Goal: Task Accomplishment & Management: Manage account settings

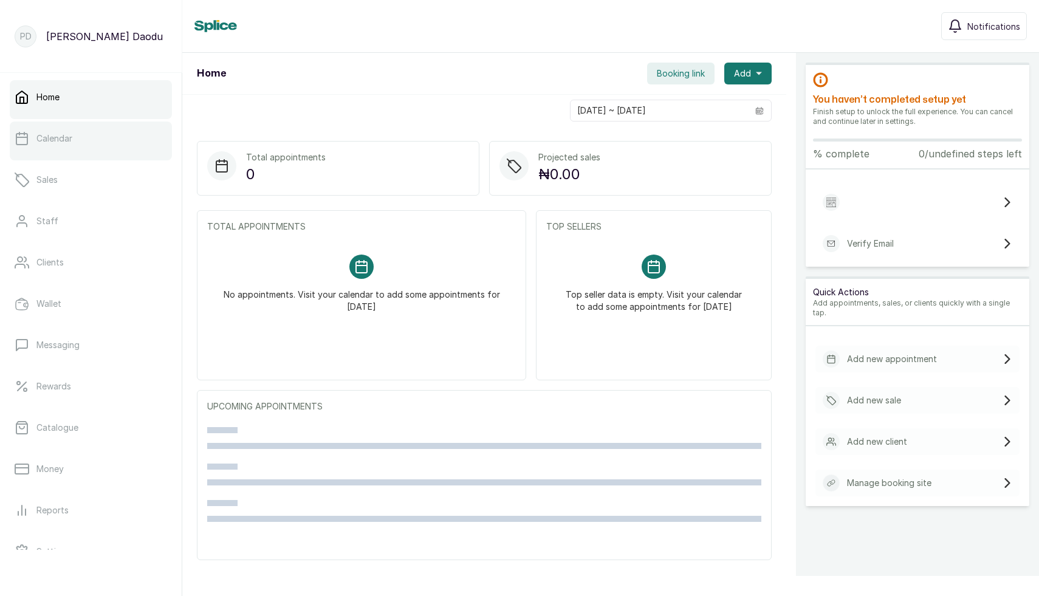
click at [34, 142] on link "Calendar" at bounding box center [91, 139] width 162 height 34
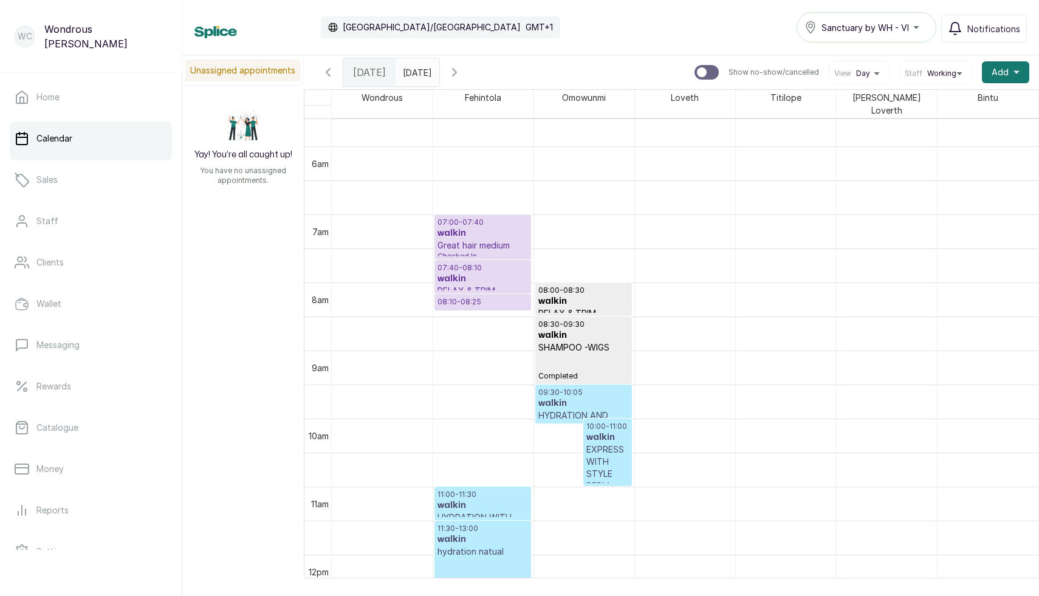
scroll to position [400, 0]
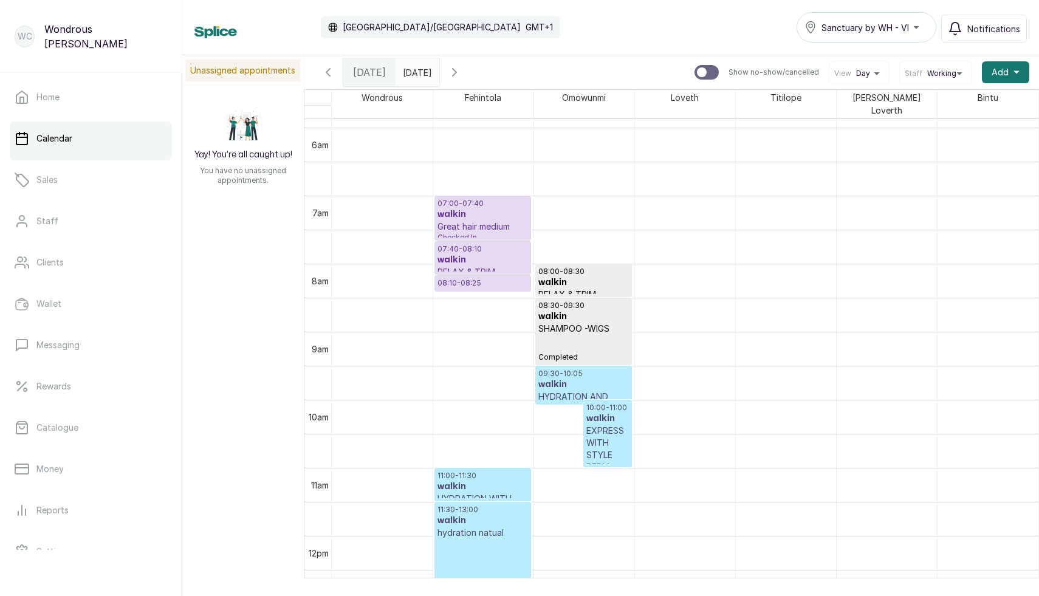
click at [486, 208] on h3 "walkin" at bounding box center [483, 214] width 91 height 12
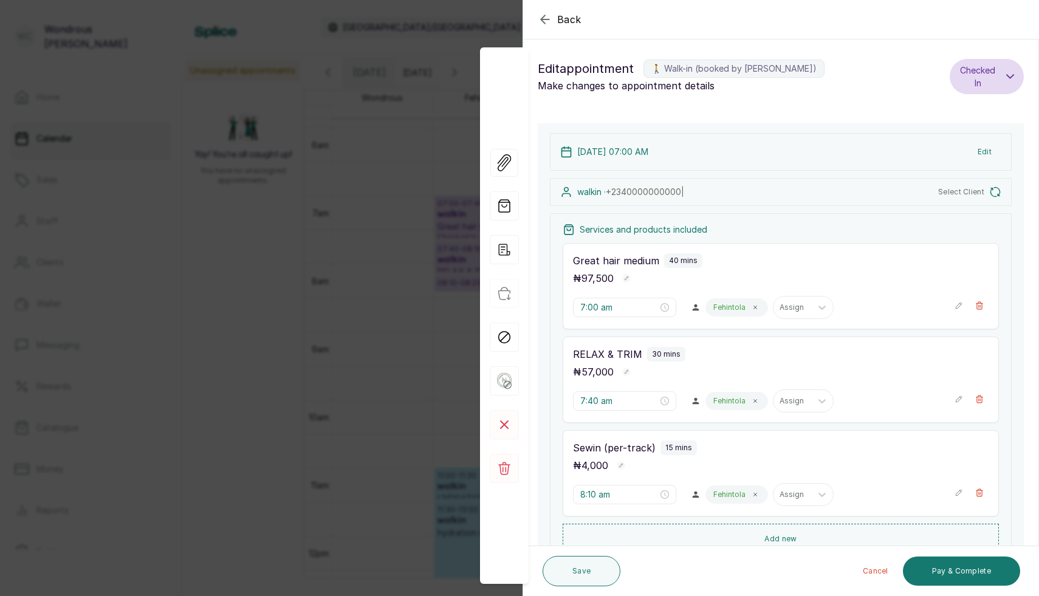
click at [987, 194] on button "Select Client" at bounding box center [969, 192] width 63 height 12
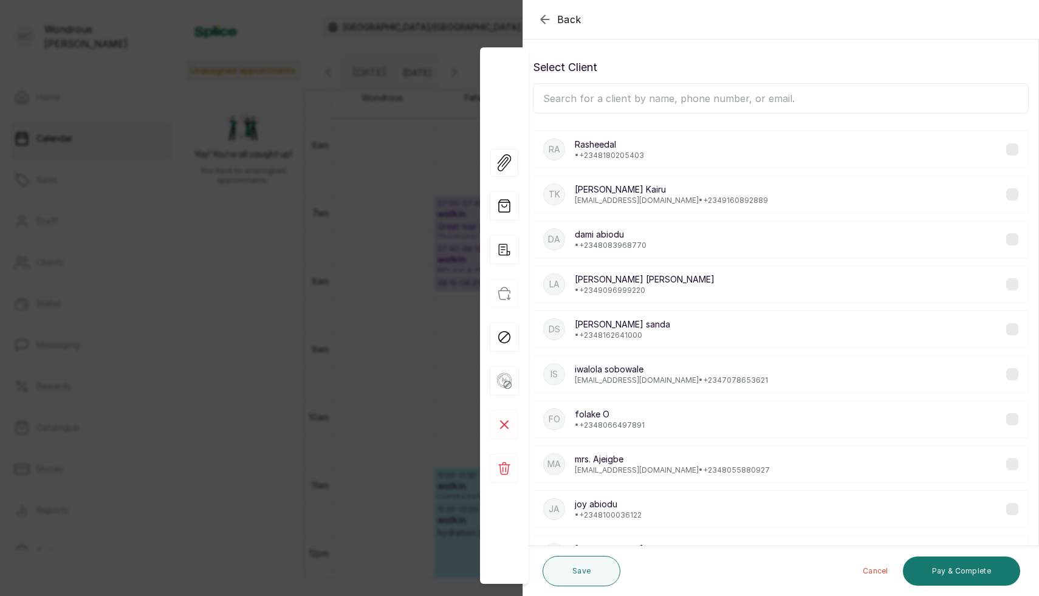
click at [626, 106] on input "text" at bounding box center [781, 98] width 496 height 30
paste input "Rolake"
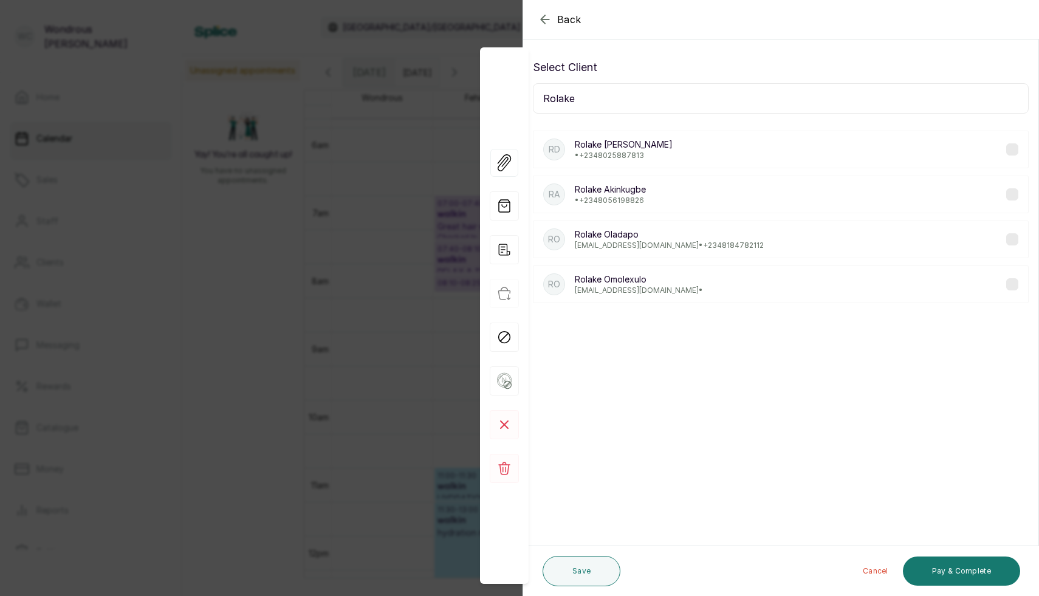
type input "Rolake"
click at [654, 148] on div "RD Rolake Doherty • +234 8025887813" at bounding box center [781, 150] width 496 height 38
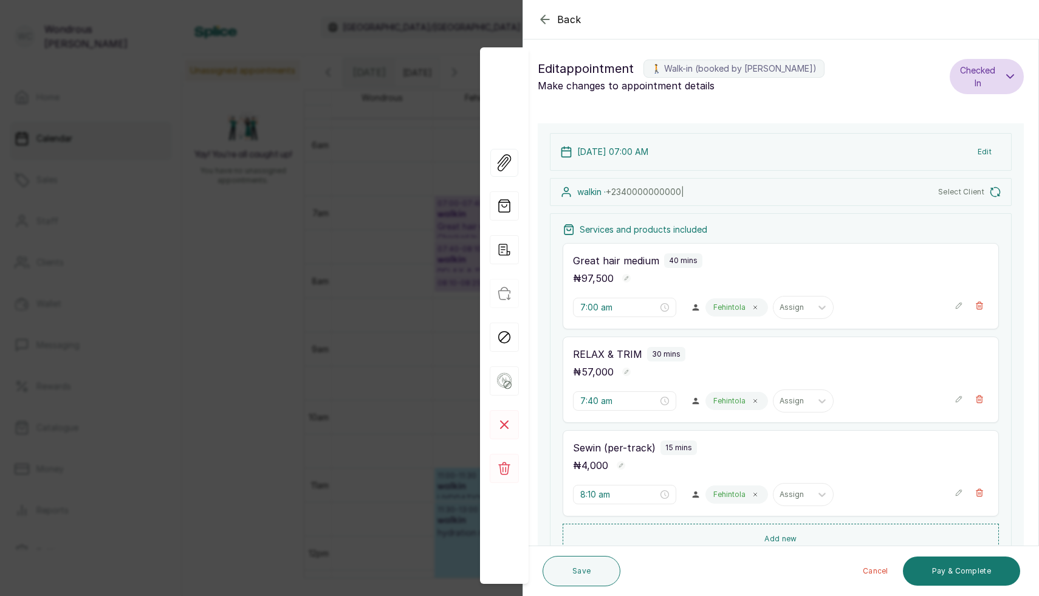
click at [663, 100] on div "Edit appointment 🚶 Walk-in (booked by Wondrous Carter) Make changes to appointm…" at bounding box center [780, 76] width 515 height 55
click at [951, 191] on span "Select Client" at bounding box center [961, 192] width 46 height 10
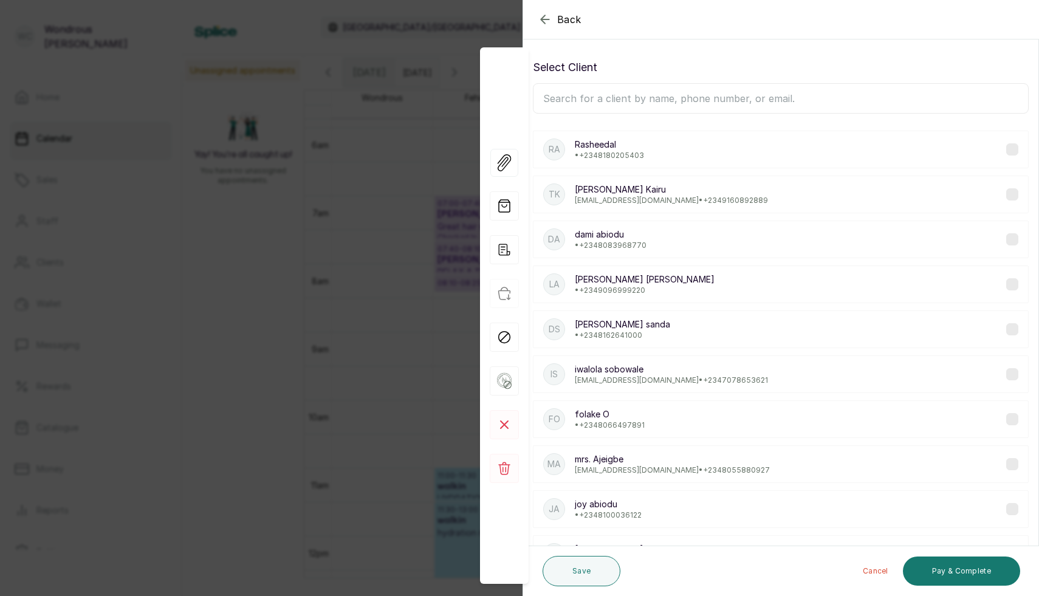
click at [993, 189] on div "TK Teresia Kairu tkui2003@gmail.com • +234 9160892889" at bounding box center [781, 195] width 496 height 38
click at [702, 109] on input "text" at bounding box center [781, 98] width 496 height 30
paste input "Rolake"
type input "Rolake"
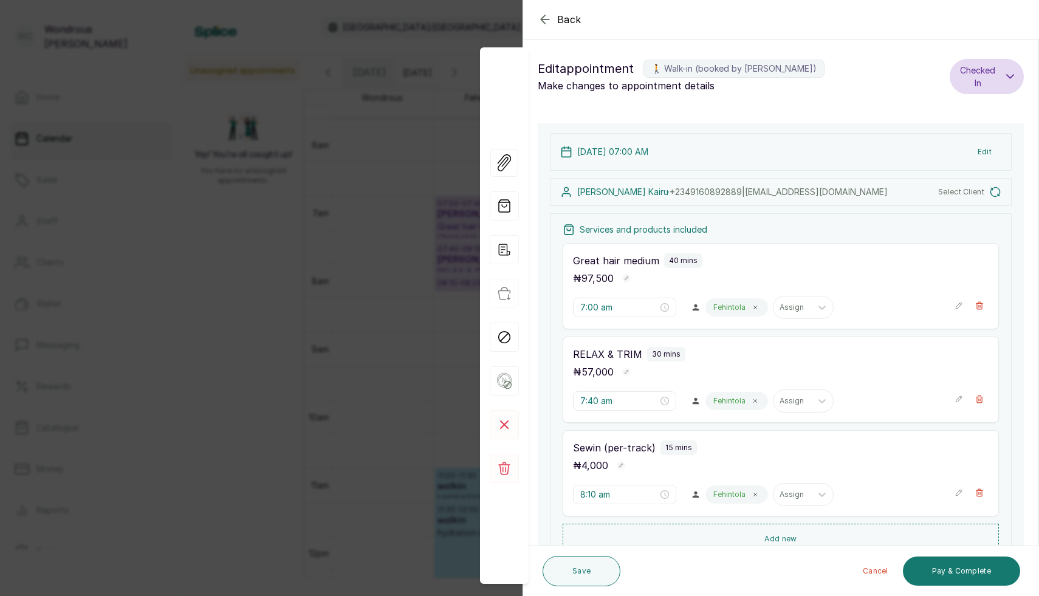
click at [988, 193] on button "Select Client" at bounding box center [969, 192] width 63 height 12
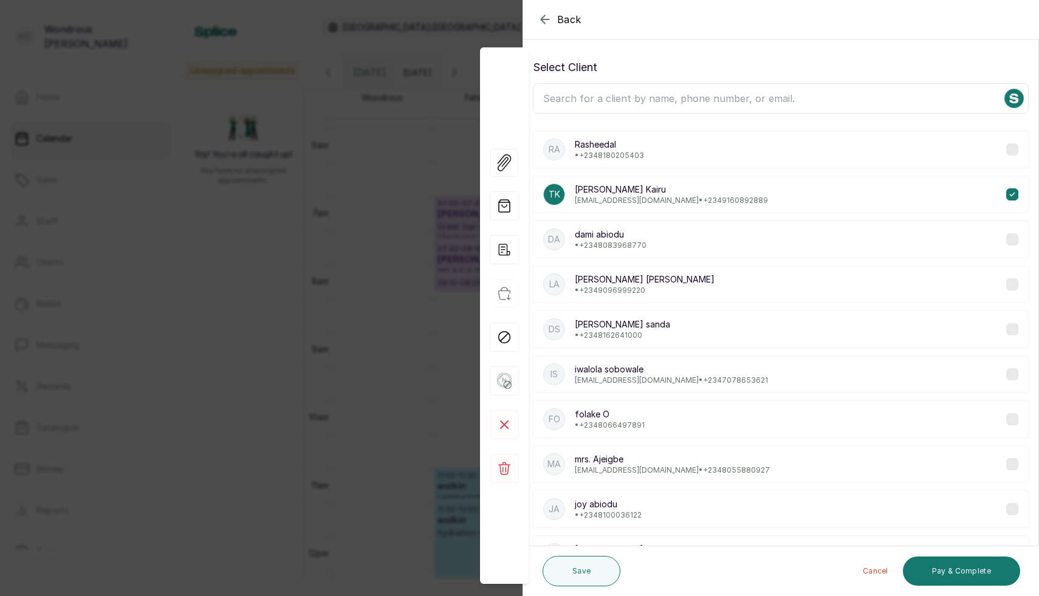
click at [753, 190] on div "TK Teresia Kairu tkui2003@gmail.com • +234 9160892889" at bounding box center [781, 195] width 496 height 38
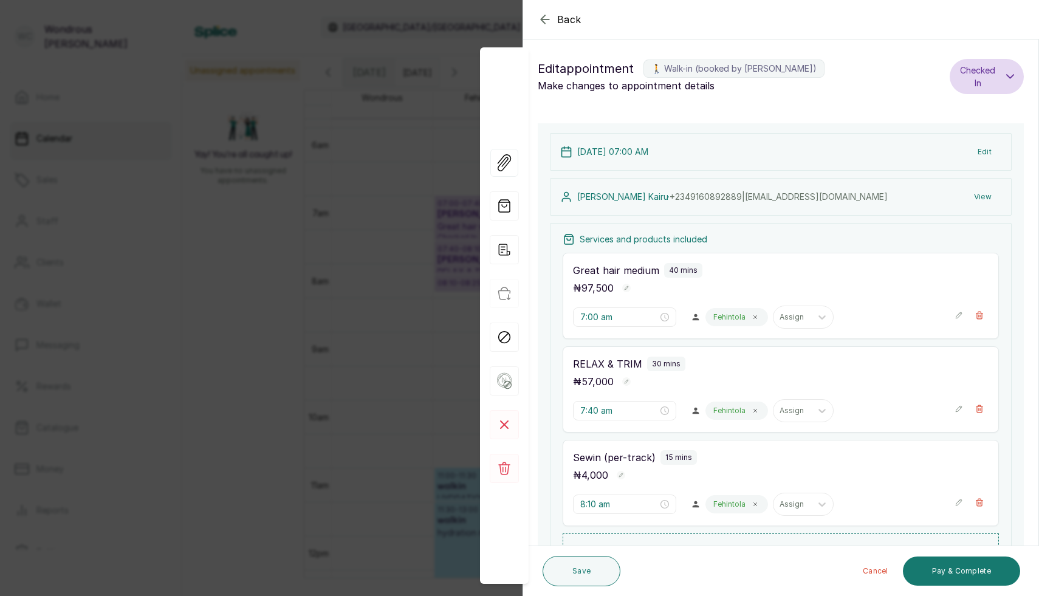
click at [987, 200] on button "View" at bounding box center [982, 197] width 37 height 22
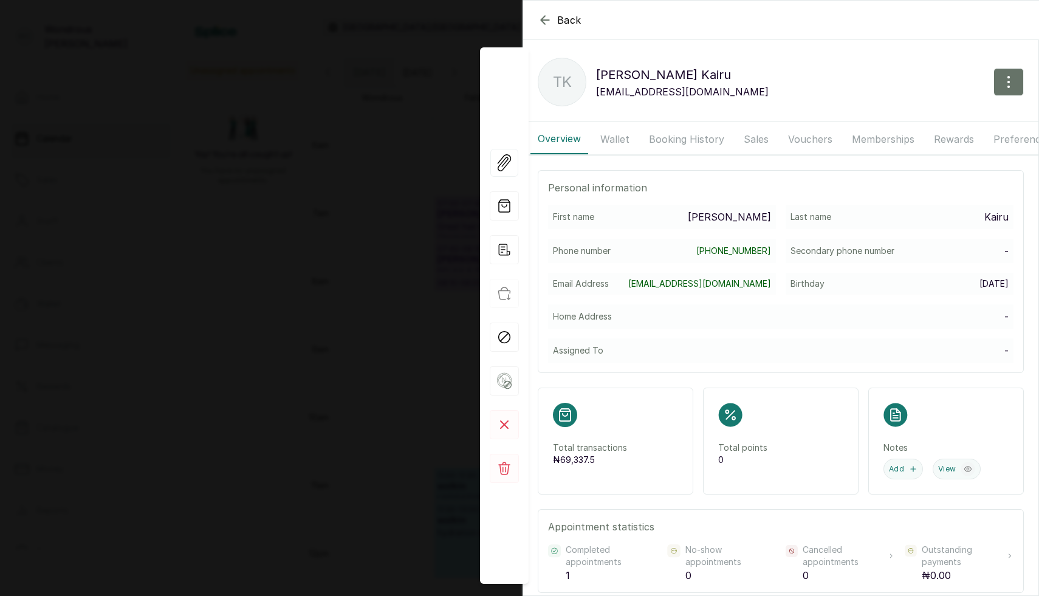
click at [544, 30] on div "Back" at bounding box center [1042, 20] width 1039 height 39
click at [544, 20] on icon "button" at bounding box center [545, 20] width 8 height 8
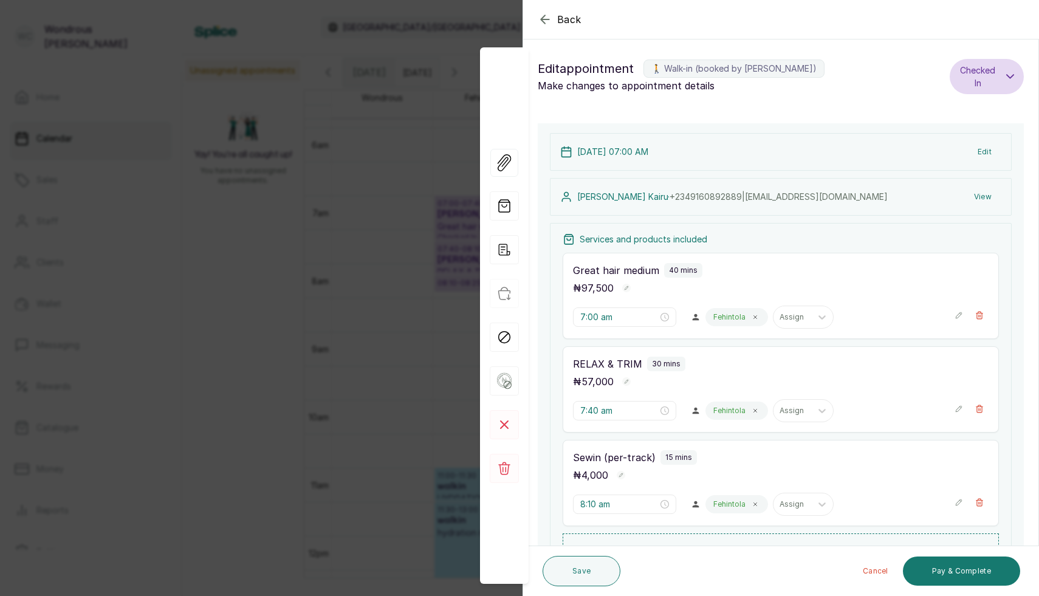
click at [980, 191] on button "View" at bounding box center [982, 197] width 37 height 22
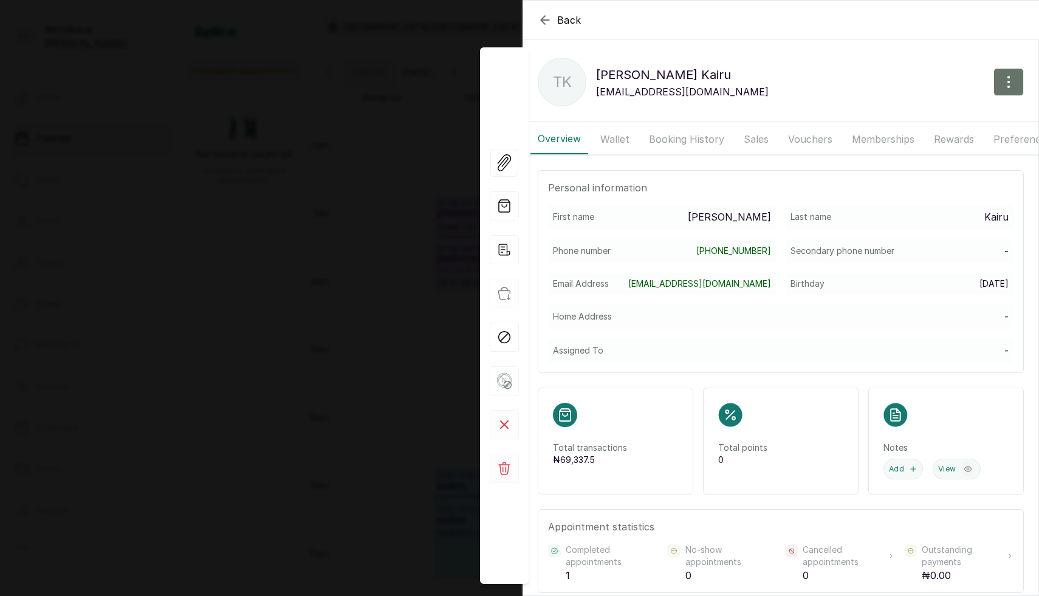
click at [546, 20] on icon "button" at bounding box center [545, 20] width 8 height 8
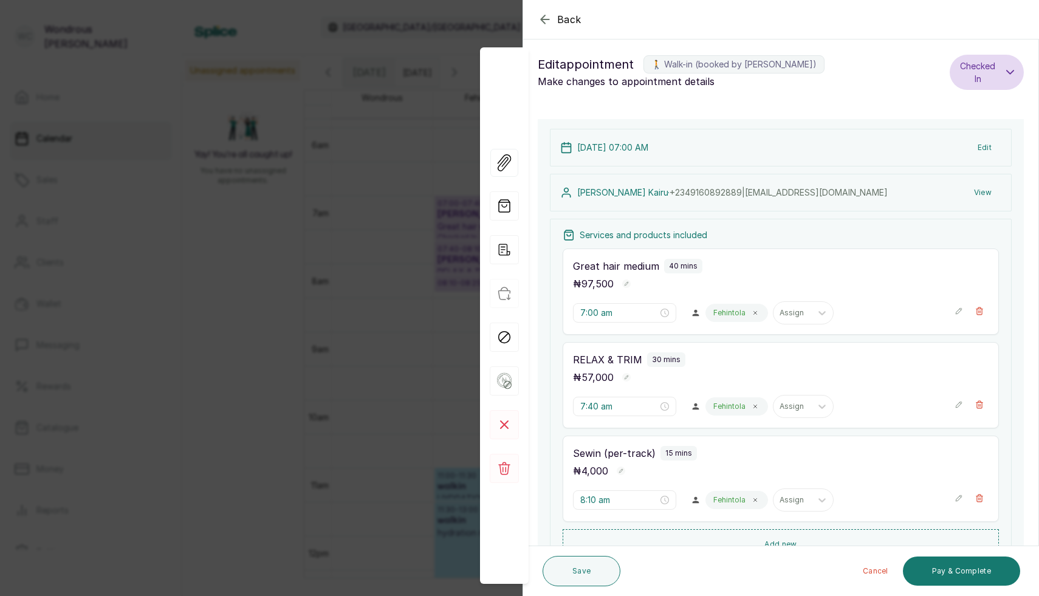
scroll to position [0, 0]
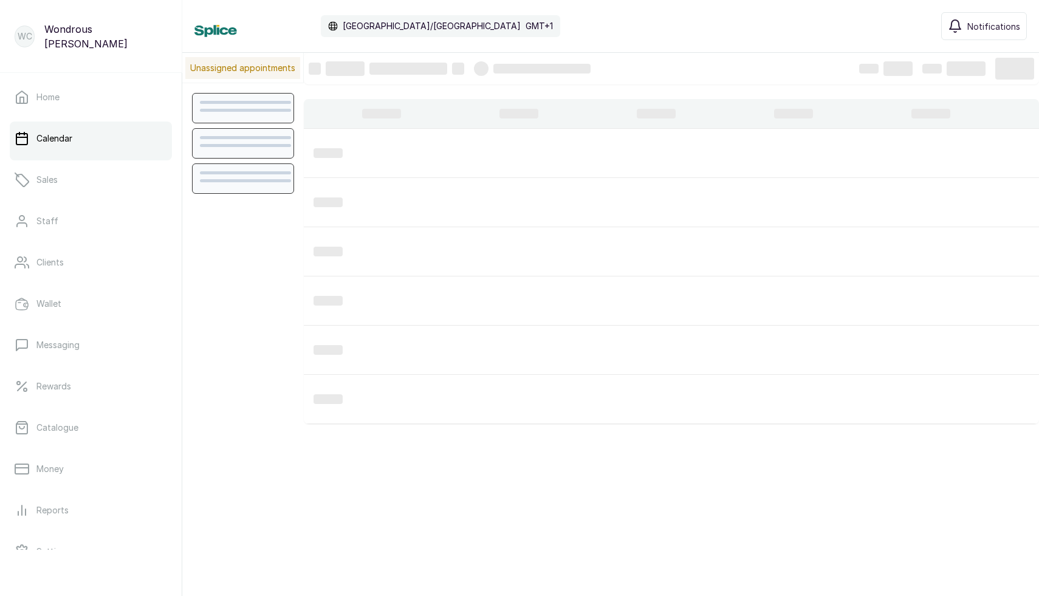
scroll to position [409, 0]
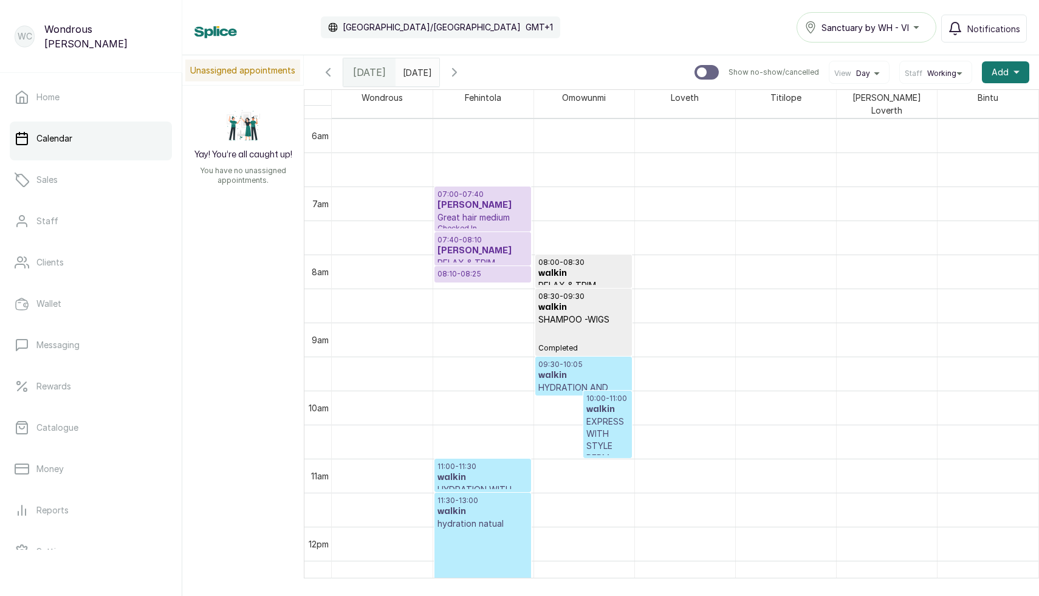
click at [574, 267] on h3 "walkin" at bounding box center [583, 273] width 91 height 12
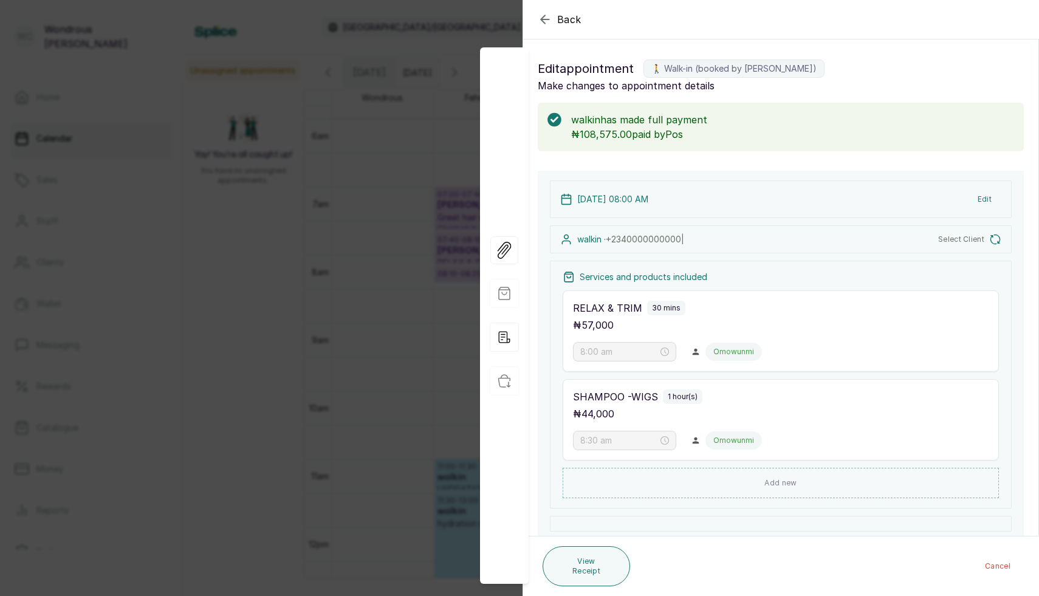
click at [990, 238] on icon "button" at bounding box center [994, 239] width 9 height 9
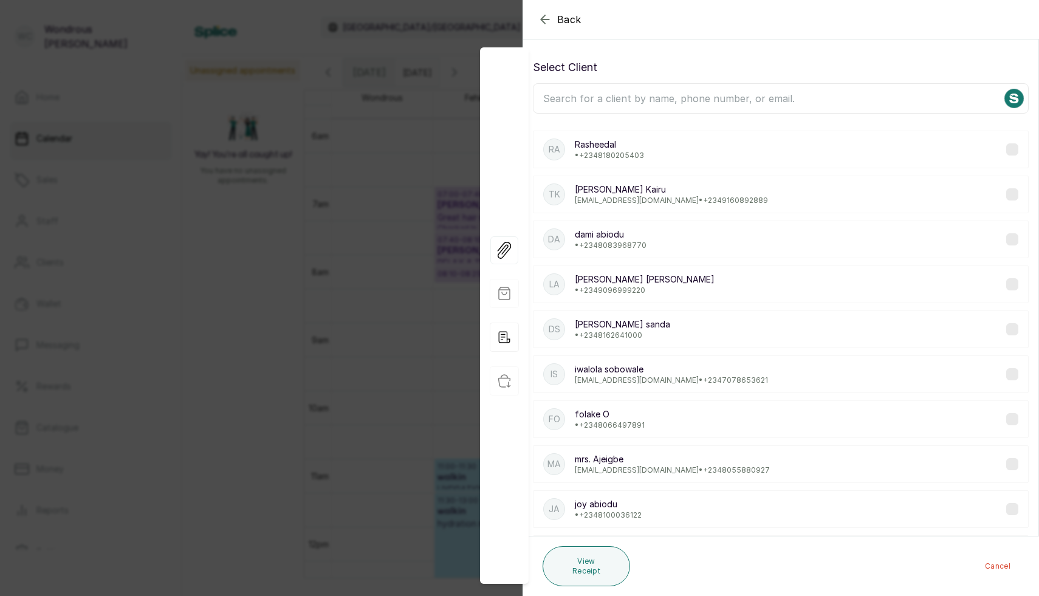
click at [684, 96] on input "text" at bounding box center [781, 98] width 496 height 30
paste input "Veronica"
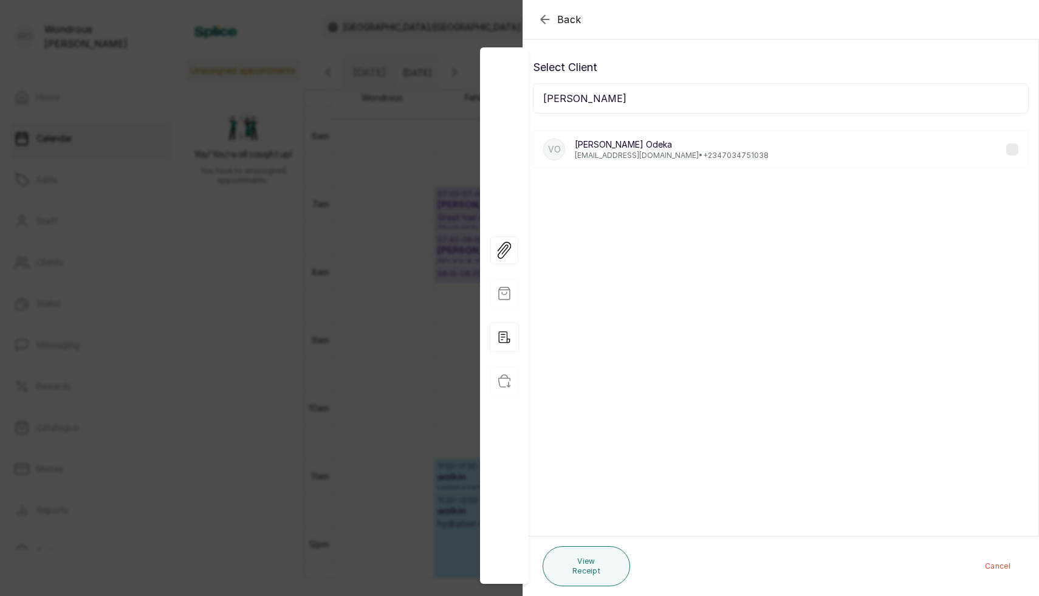
type input "Veronica"
click at [686, 147] on p "Veronica Odeka" at bounding box center [672, 145] width 194 height 12
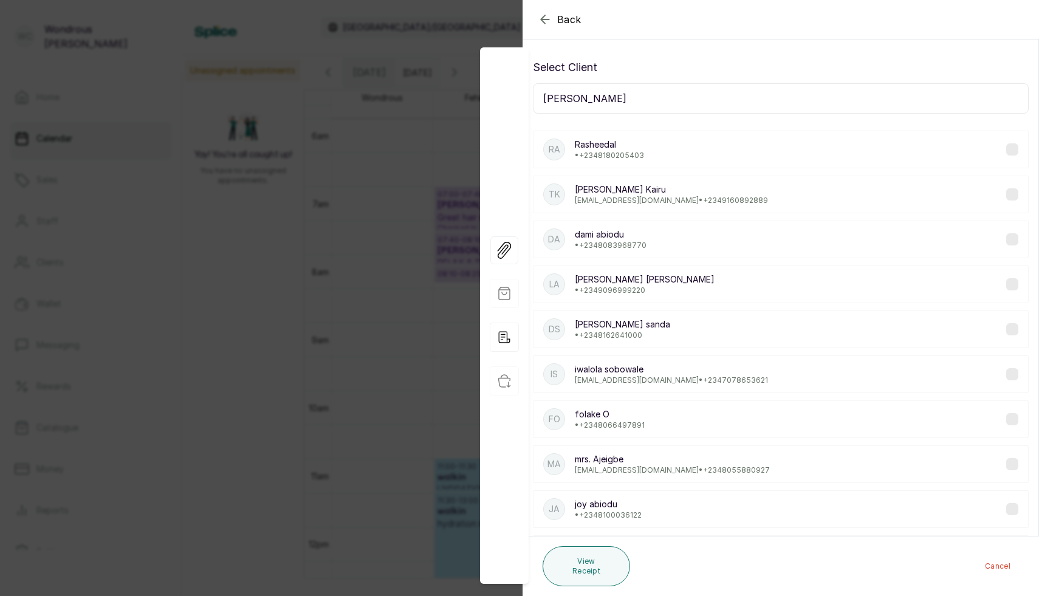
click at [552, 24] on button "Back" at bounding box center [560, 19] width 44 height 15
click at [544, 19] on icon "button" at bounding box center [545, 19] width 8 height 8
click at [544, 14] on icon "button" at bounding box center [545, 19] width 15 height 15
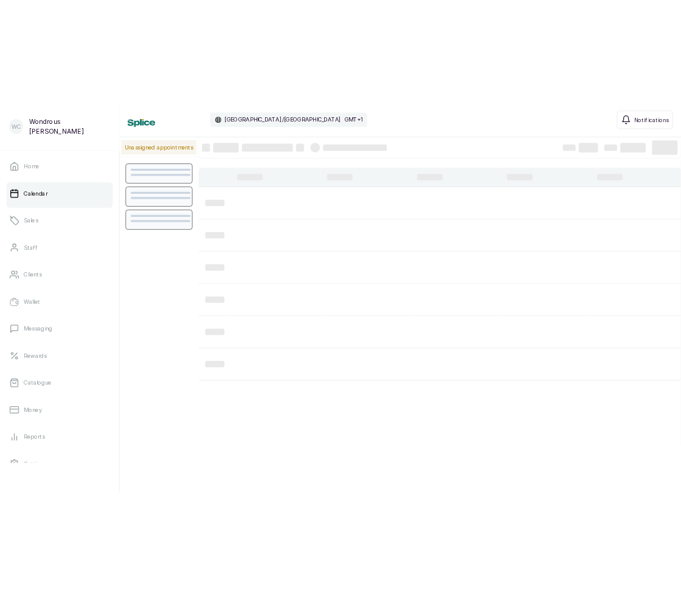
scroll to position [409, 0]
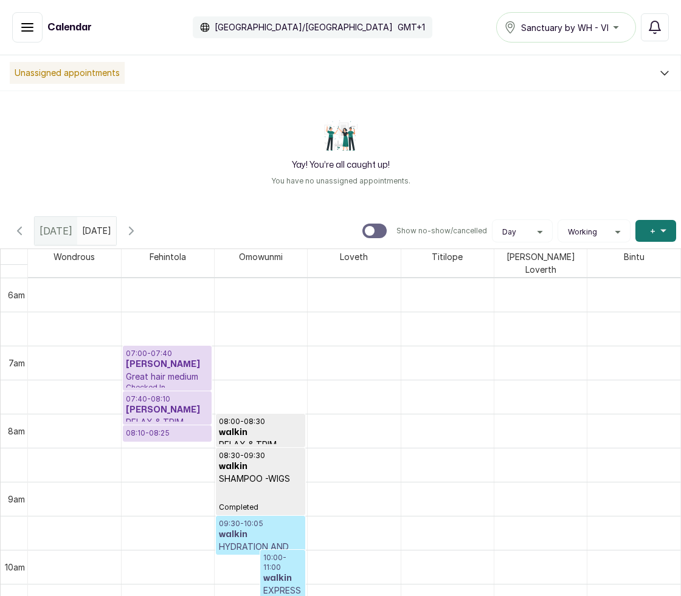
click at [244, 427] on h3 "walkin" at bounding box center [260, 433] width 83 height 12
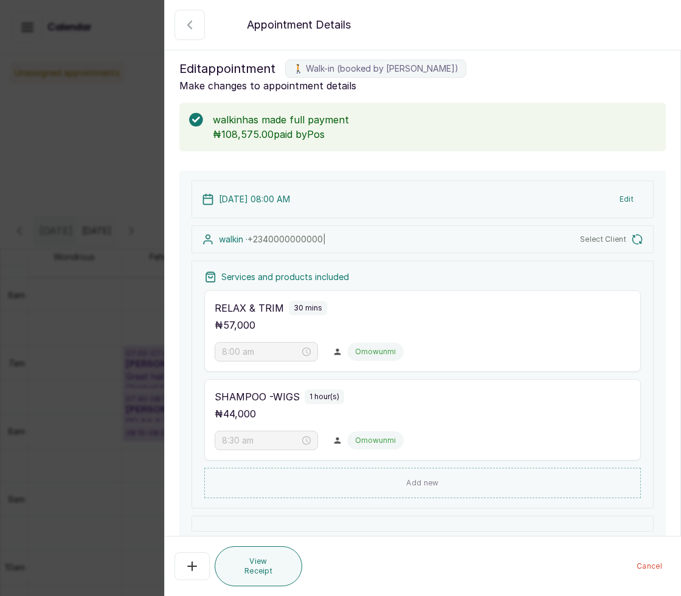
click at [614, 240] on span "Select Client" at bounding box center [603, 240] width 46 height 10
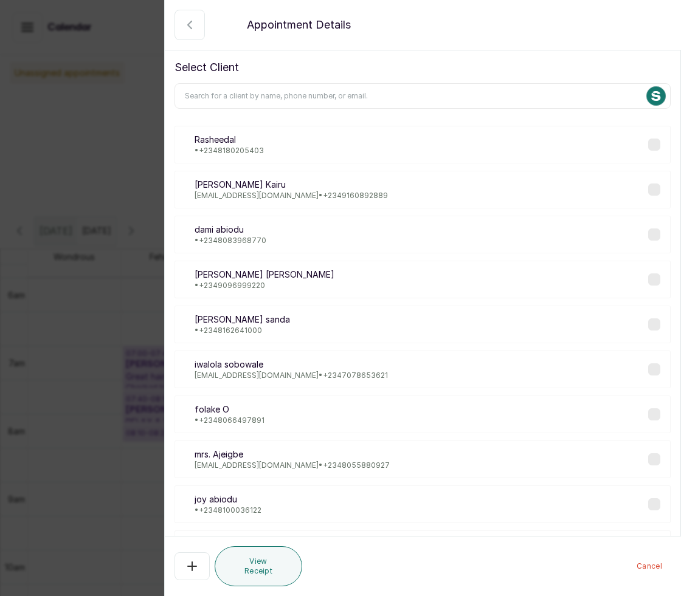
click at [283, 96] on input "text" at bounding box center [422, 96] width 496 height 26
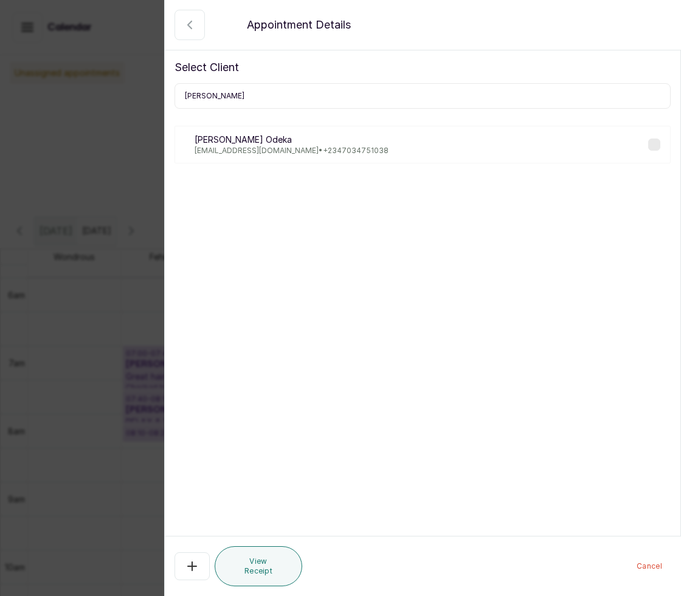
click at [654, 146] on label at bounding box center [654, 145] width 12 height 12
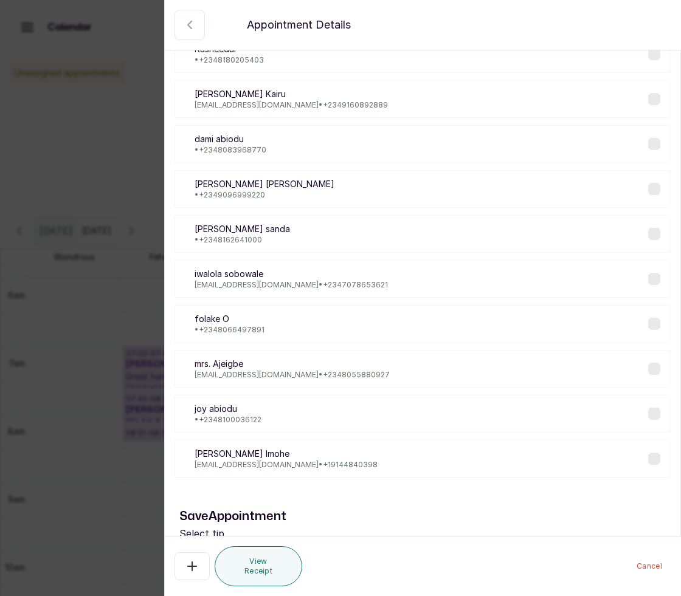
scroll to position [0, 0]
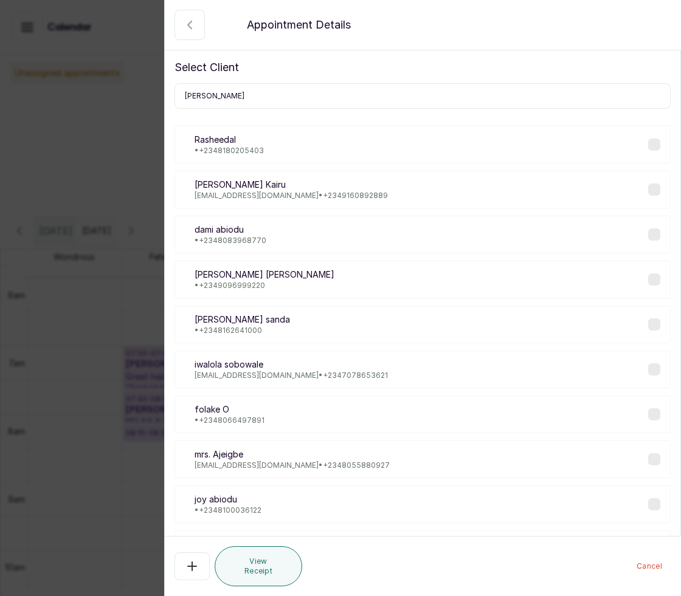
click at [311, 95] on input "veronica" at bounding box center [422, 96] width 496 height 26
type input "v"
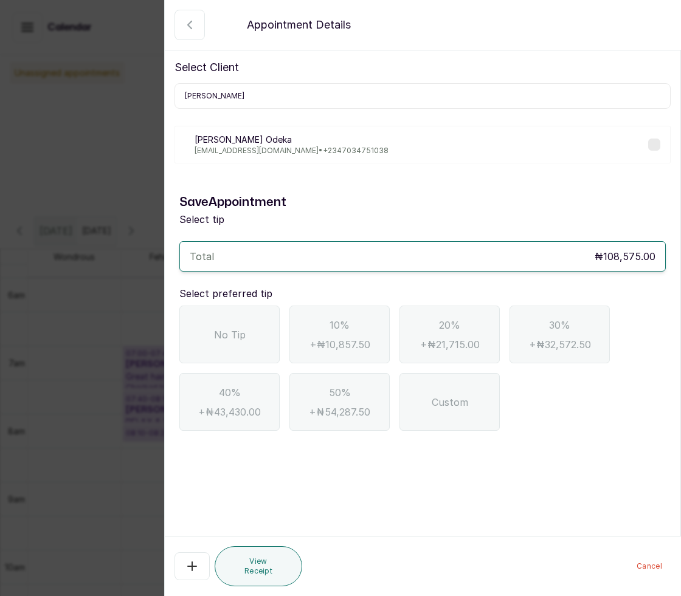
click at [654, 139] on label at bounding box center [654, 145] width 12 height 12
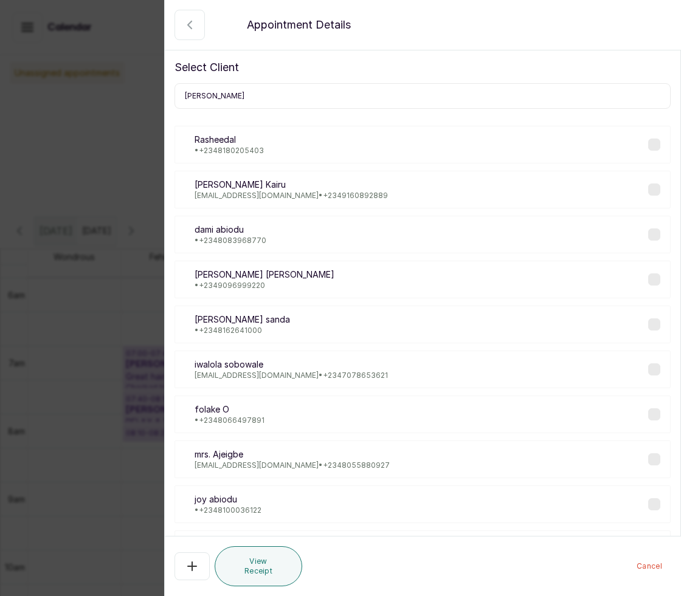
drag, startPoint x: 535, startPoint y: 103, endPoint x: 551, endPoint y: 50, distance: 55.4
click at [535, 103] on input "veronica" at bounding box center [422, 96] width 496 height 26
type input "veronica"
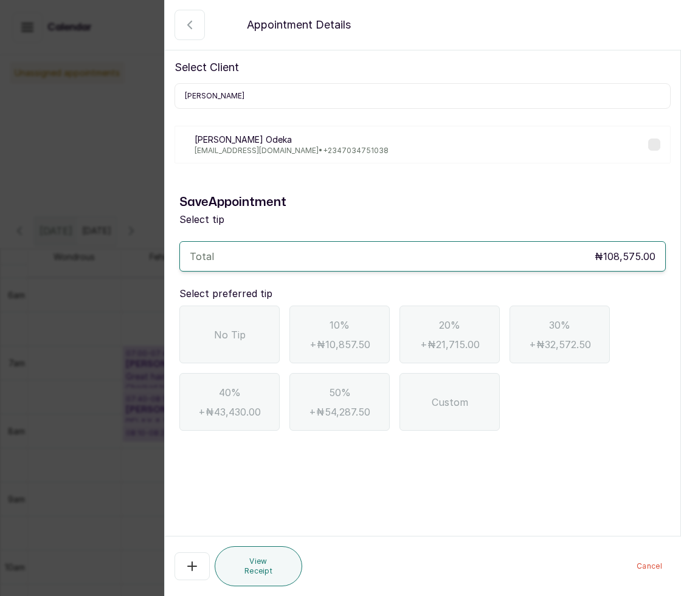
click at [451, 146] on div "VO Veronica Odeka vebie@hotmail.com • +234 7034751038" at bounding box center [422, 145] width 496 height 38
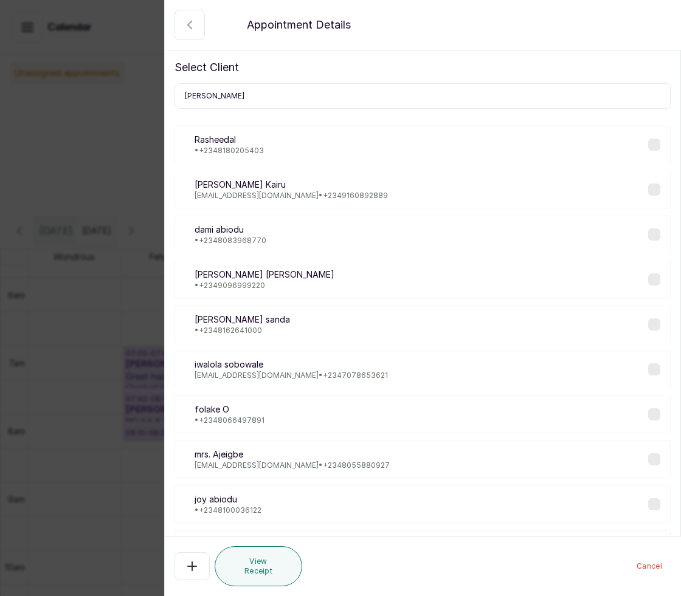
click at [187, 21] on icon "button" at bounding box center [189, 25] width 15 height 15
click at [191, 24] on icon "button" at bounding box center [189, 25] width 15 height 15
click at [94, 143] on div "Back Appointment Details Select Client veronica Ra Rasheedal • +234 8180205403 …" at bounding box center [340, 298] width 681 height 596
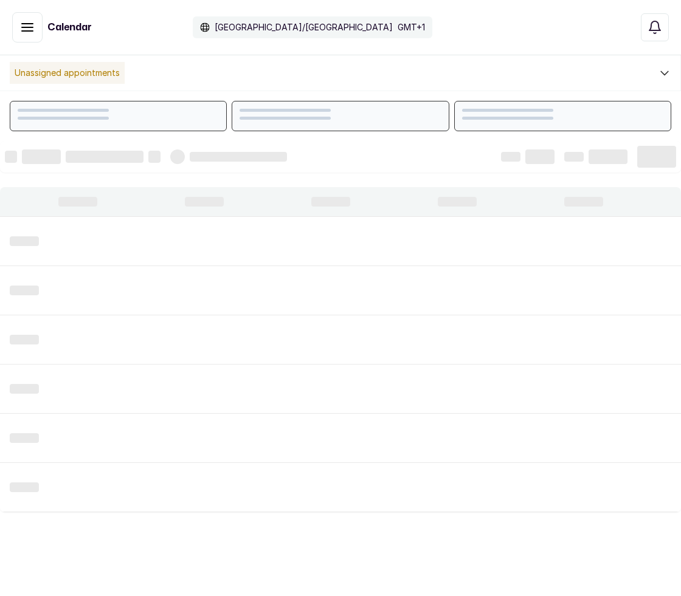
scroll to position [409, 0]
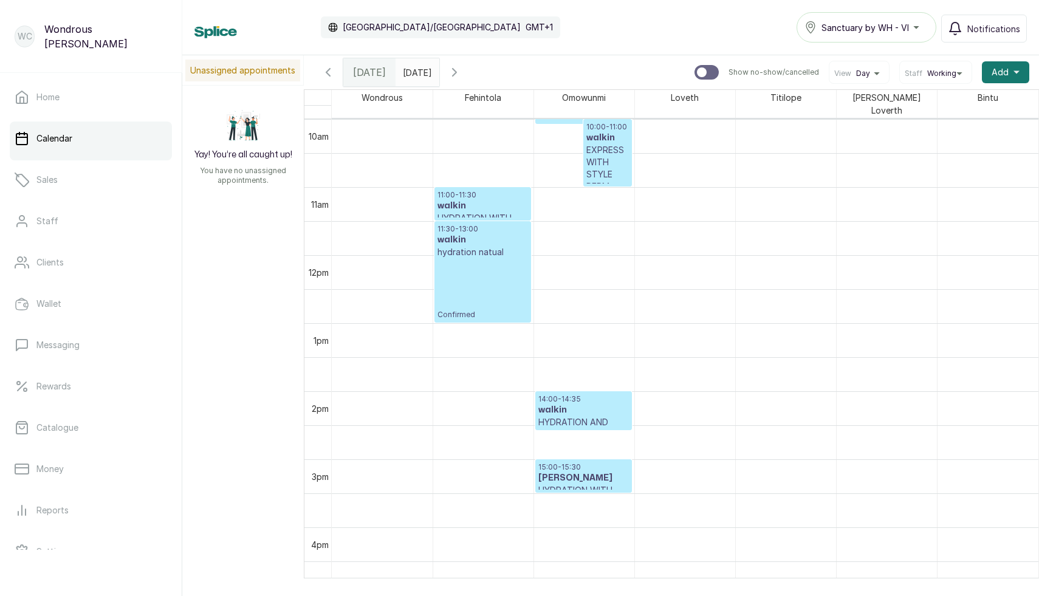
scroll to position [660, 0]
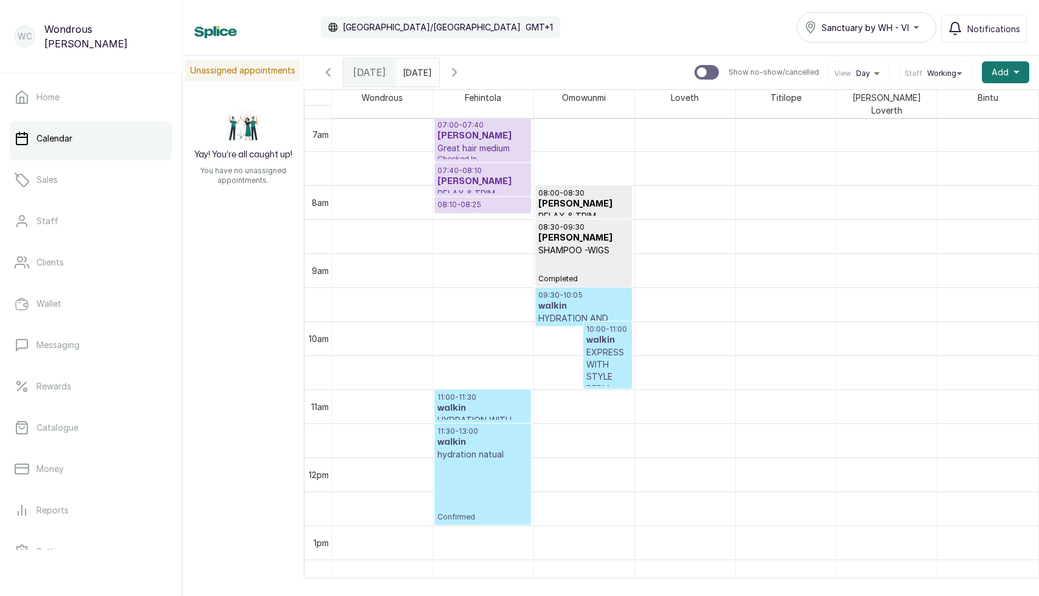
click at [583, 300] on h3 "walkin" at bounding box center [583, 306] width 91 height 12
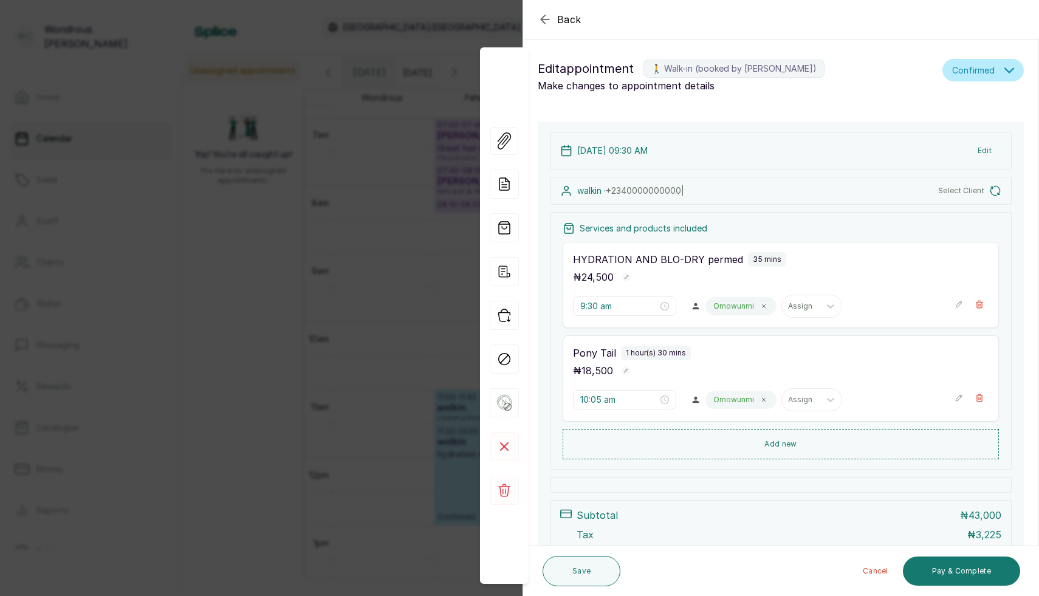
click at [680, 194] on button "Select Client" at bounding box center [969, 191] width 63 height 12
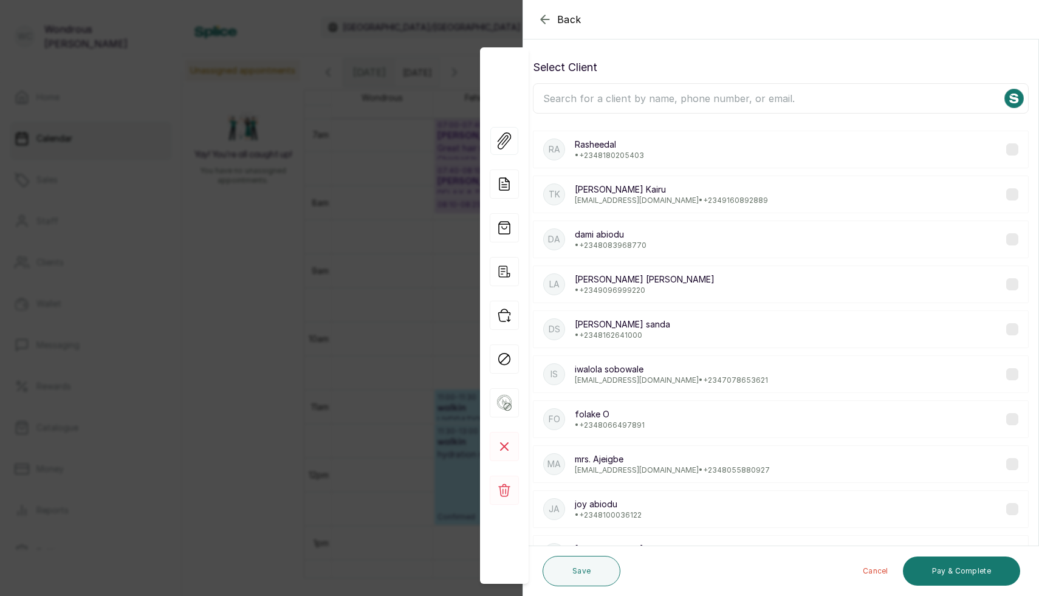
click at [680, 100] on input "text" at bounding box center [781, 98] width 496 height 30
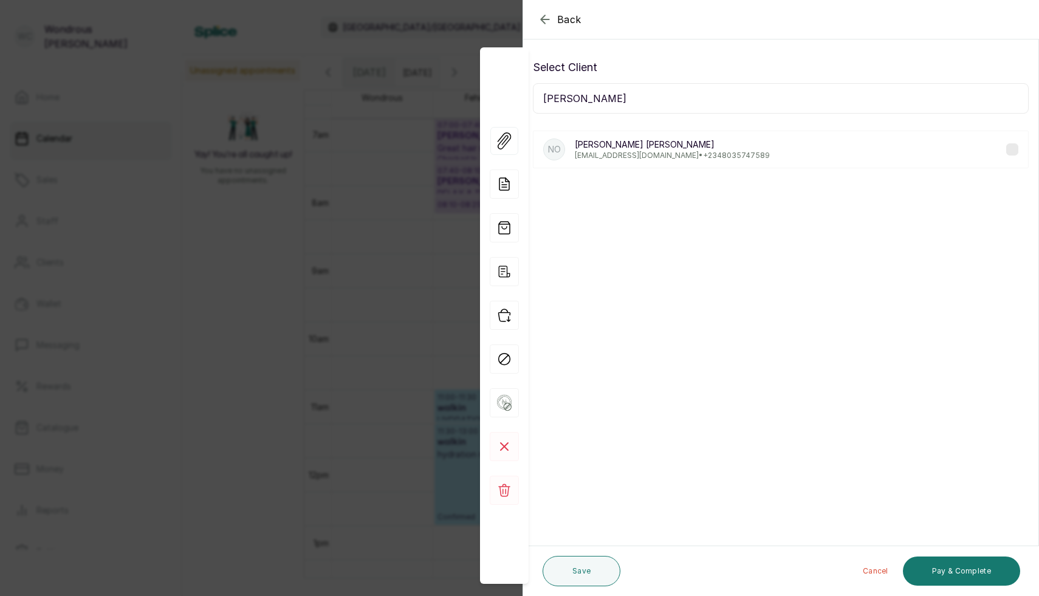
type input "[PERSON_NAME]"
click at [680, 155] on div "no [PERSON_NAME] [EMAIL_ADDRESS][DOMAIN_NAME] • [PHONE_NUMBER]" at bounding box center [781, 150] width 496 height 38
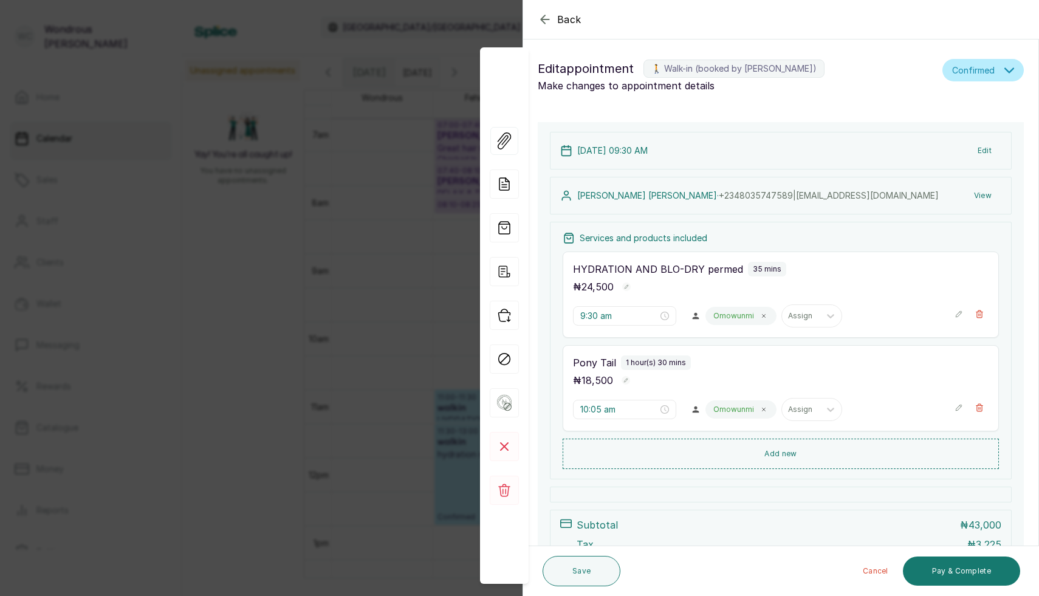
click at [546, 18] on icon "button" at bounding box center [545, 19] width 15 height 15
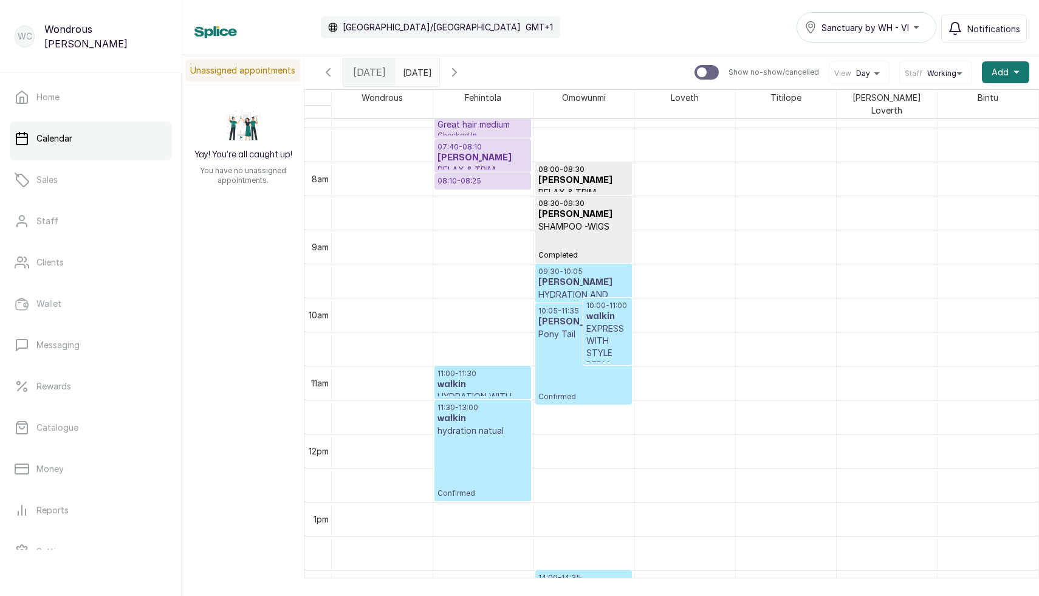
scroll to position [504, 0]
click at [603, 333] on p "EXPRESS WITH STYLE PERM" at bounding box center [607, 345] width 43 height 49
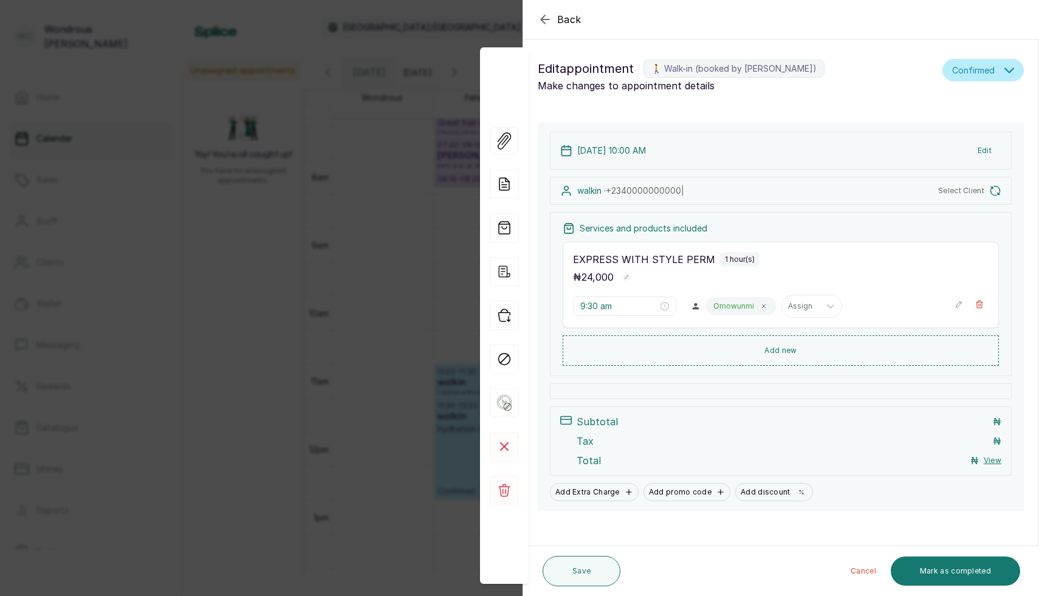
type input "10:00 am"
click at [349, 182] on div "Back Appointment Details Edit appointment 🚶 Walk-in (booked by [PERSON_NAME]) M…" at bounding box center [519, 298] width 1039 height 596
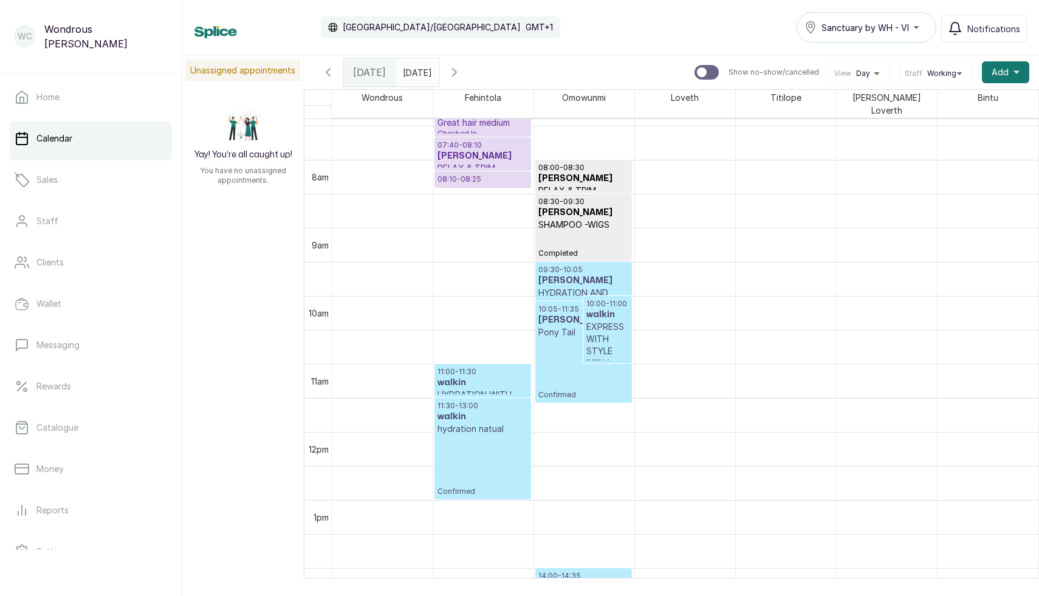
click at [600, 334] on p "EXPRESS WITH STYLE PERM" at bounding box center [607, 345] width 43 height 49
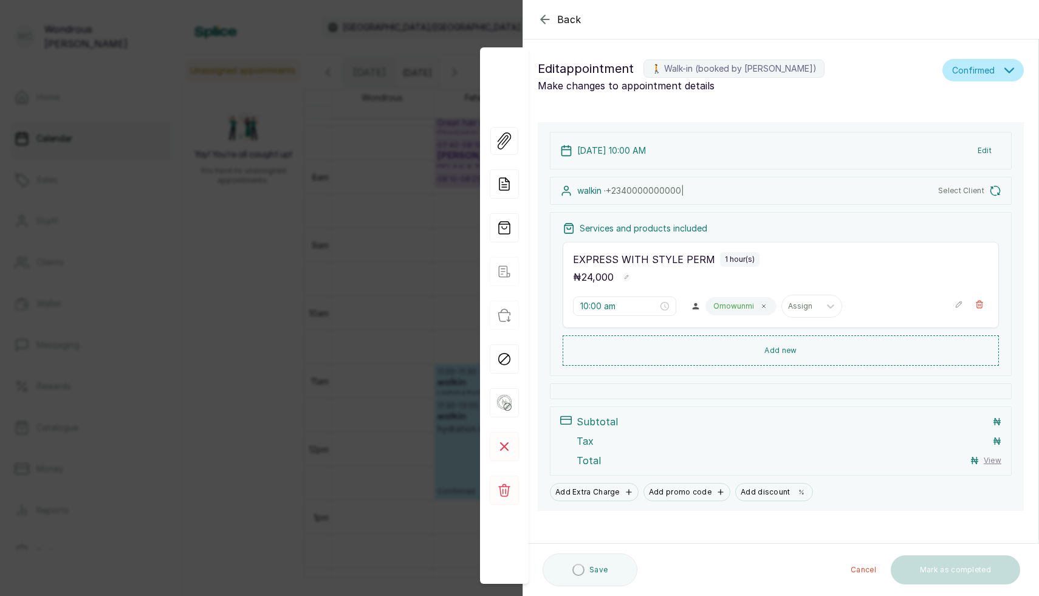
click at [680, 193] on span "Select Client" at bounding box center [961, 191] width 46 height 10
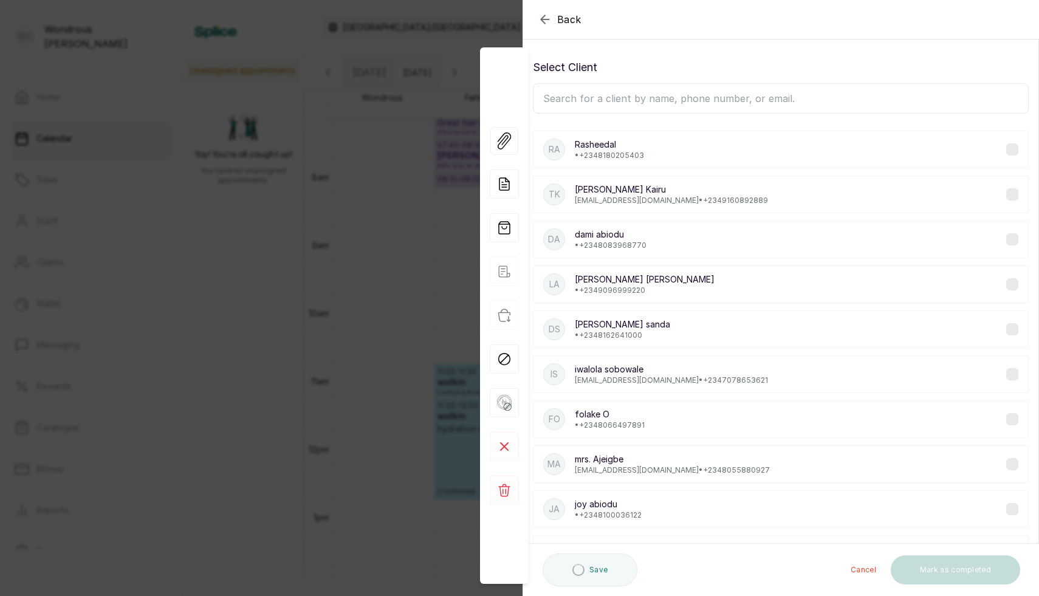
click at [680, 99] on input "text" at bounding box center [781, 98] width 496 height 30
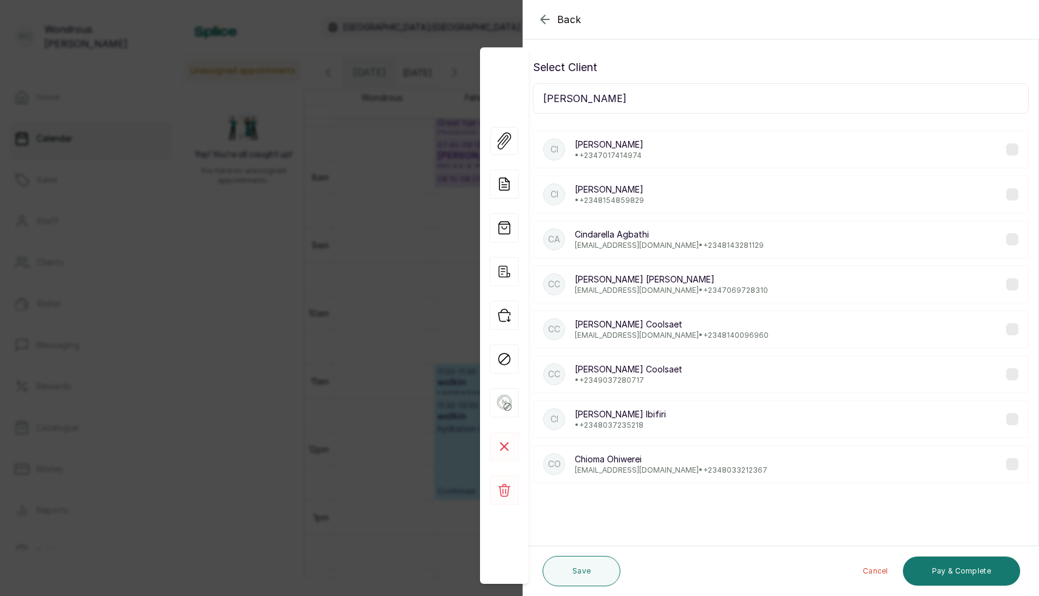
type input "cindy"
click at [680, 417] on div "CI Cindy Ibifiri • +234 8037235218" at bounding box center [781, 419] width 496 height 38
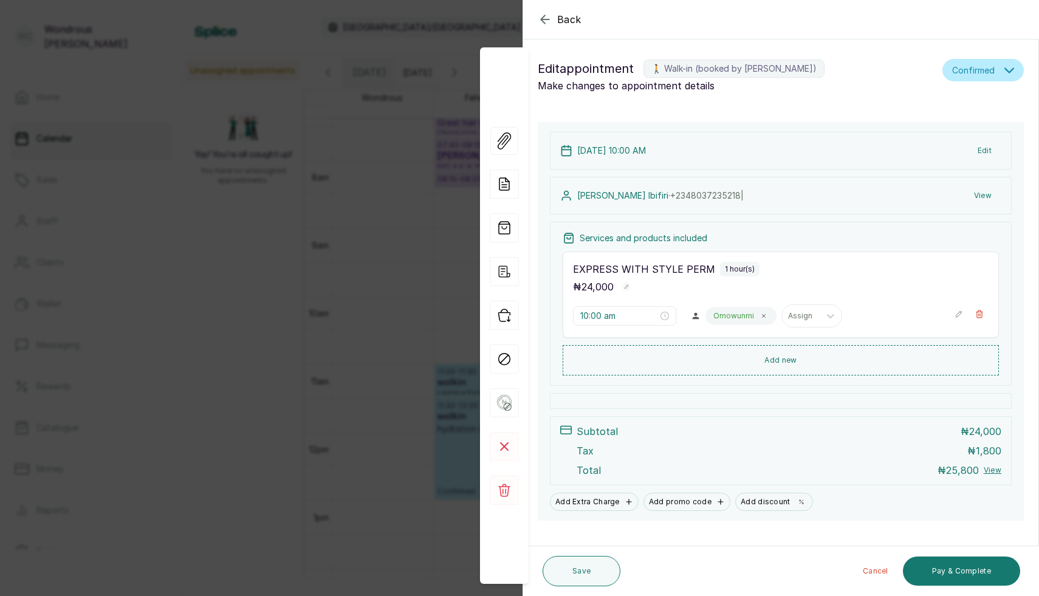
click at [369, 283] on div "Back Appointment Details Edit appointment 🚶 Walk-in (booked by Wondrous Carter)…" at bounding box center [519, 298] width 1039 height 596
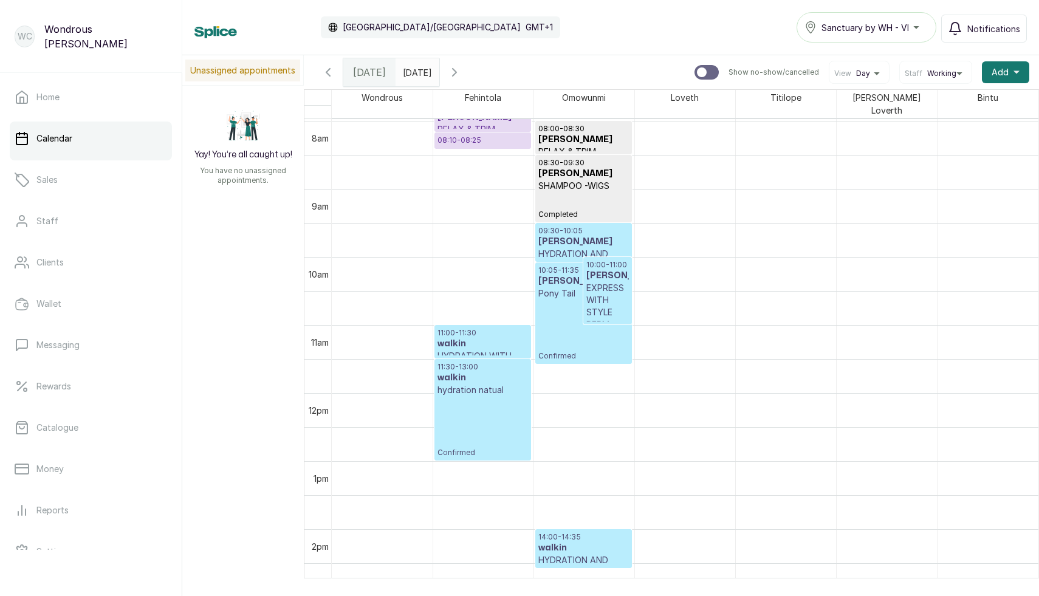
scroll to position [547, 0]
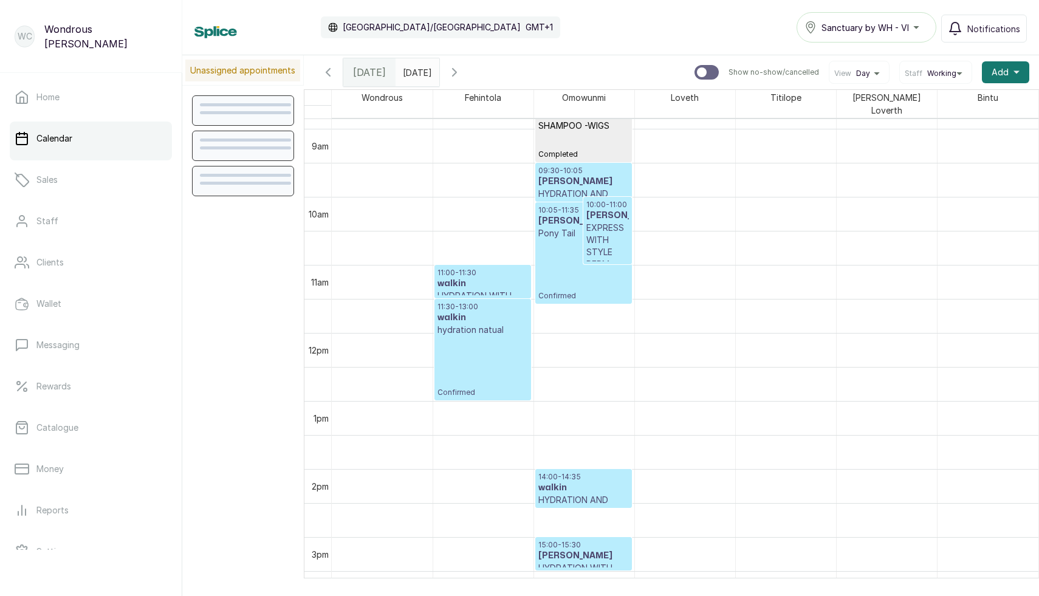
scroll to position [619, 0]
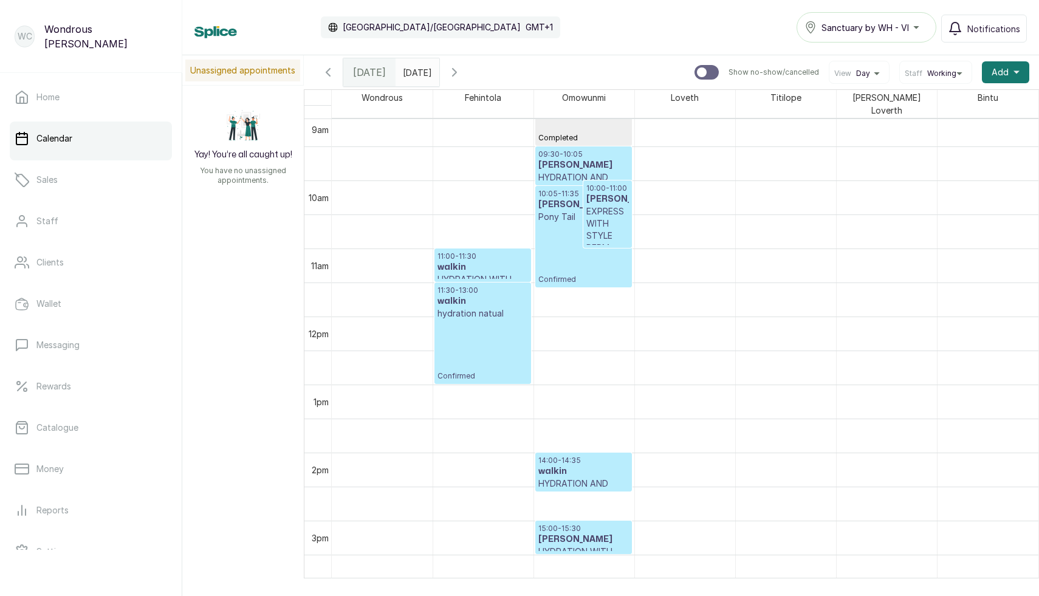
click at [476, 261] on h3 "walkin" at bounding box center [483, 267] width 91 height 12
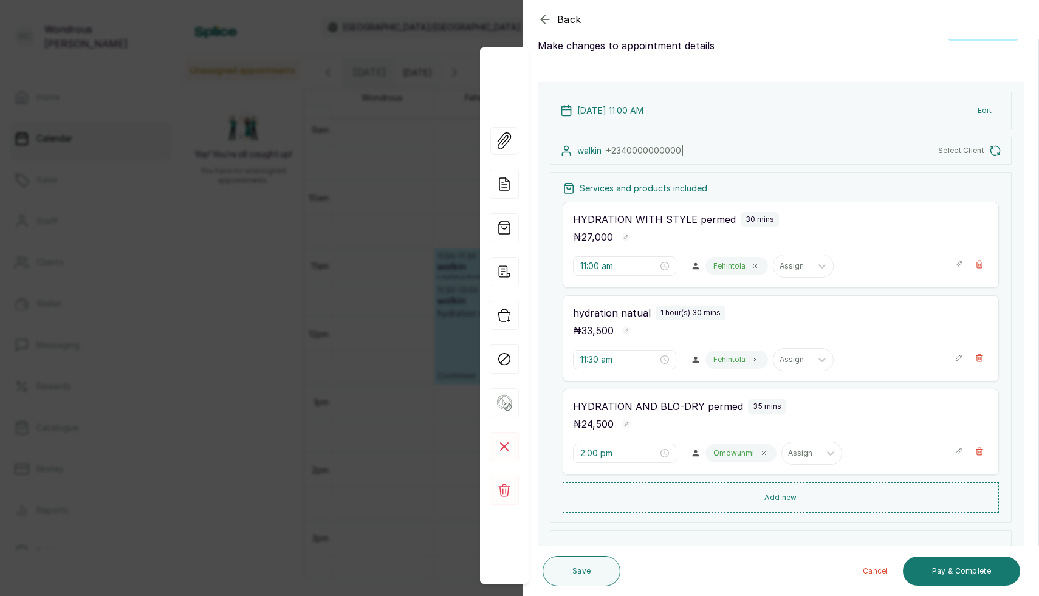
scroll to position [0, 0]
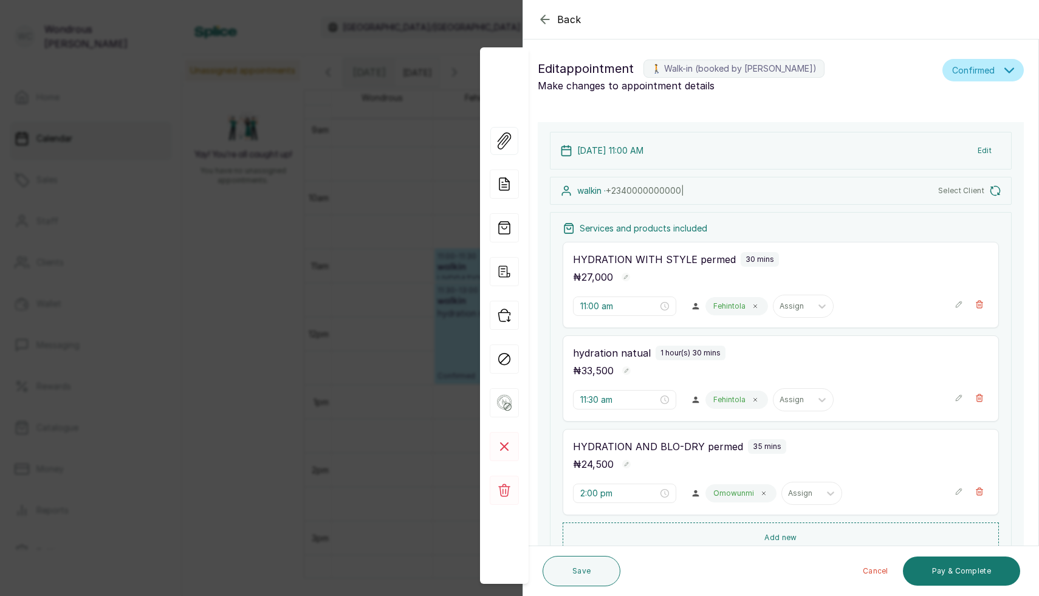
click at [986, 187] on button "Select Client" at bounding box center [969, 191] width 63 height 12
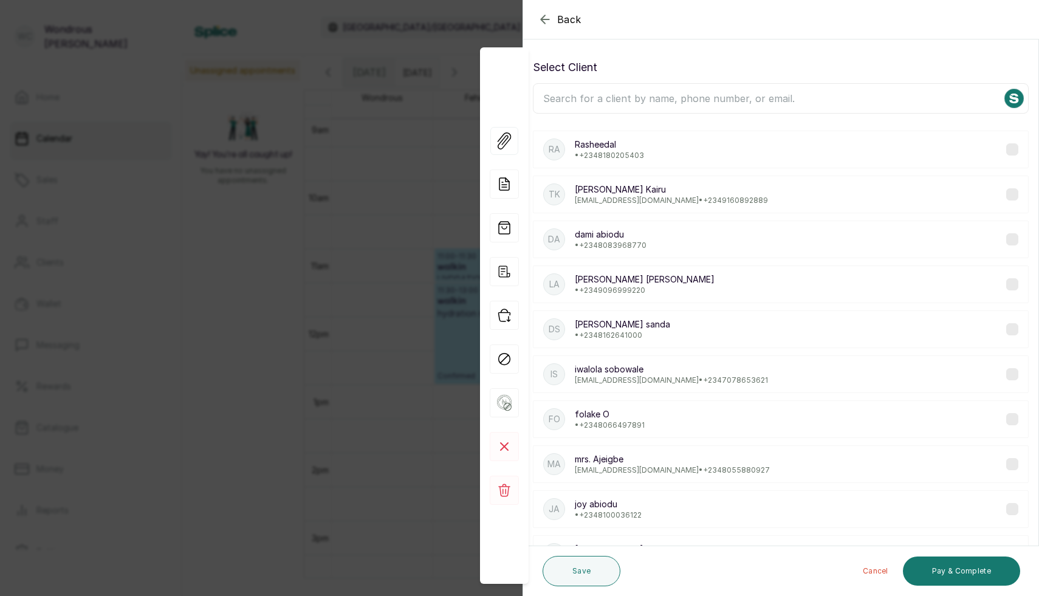
click at [582, 94] on input "text" at bounding box center [781, 98] width 496 height 30
paste input "Hafsat"
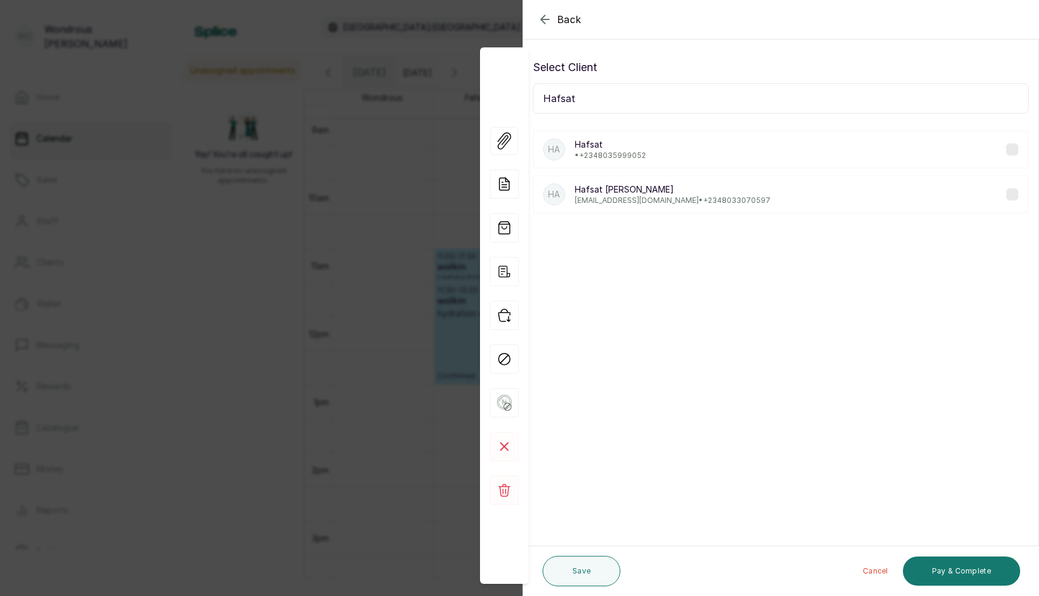
type input "Hafsat"
click at [897, 194] on div "HA [PERSON_NAME] [EMAIL_ADDRESS][DOMAIN_NAME] • [PHONE_NUMBER]" at bounding box center [781, 195] width 496 height 38
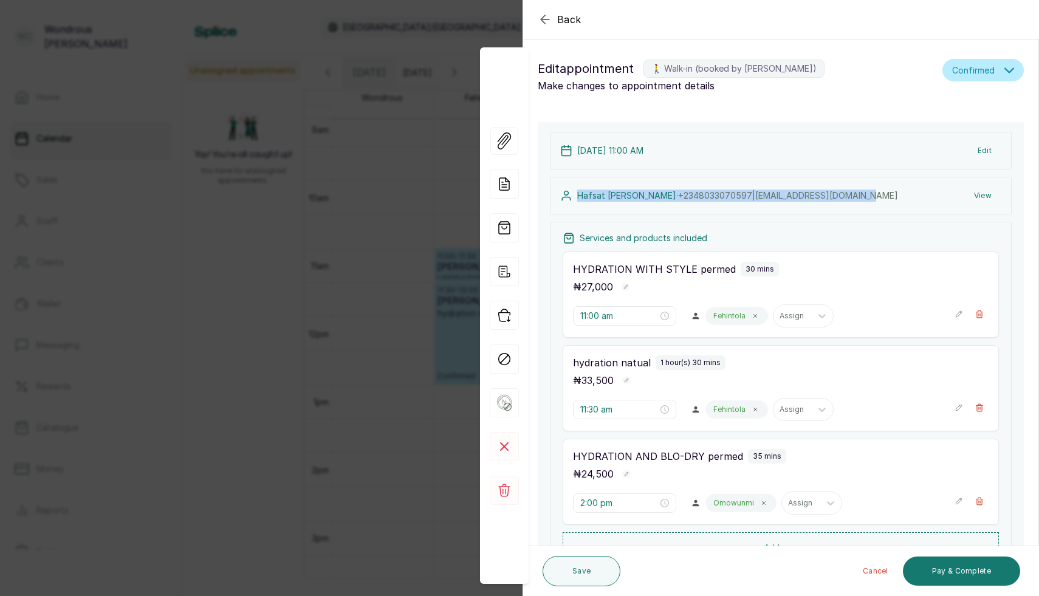
drag, startPoint x: 578, startPoint y: 195, endPoint x: 884, endPoint y: 192, distance: 305.7
click at [884, 192] on div "[PERSON_NAME] · [PHONE_NUMBER] | [EMAIL_ADDRESS][DOMAIN_NAME] View" at bounding box center [781, 196] width 462 height 38
click at [547, 18] on icon "button" at bounding box center [545, 19] width 15 height 15
